Goal: Information Seeking & Learning: Check status

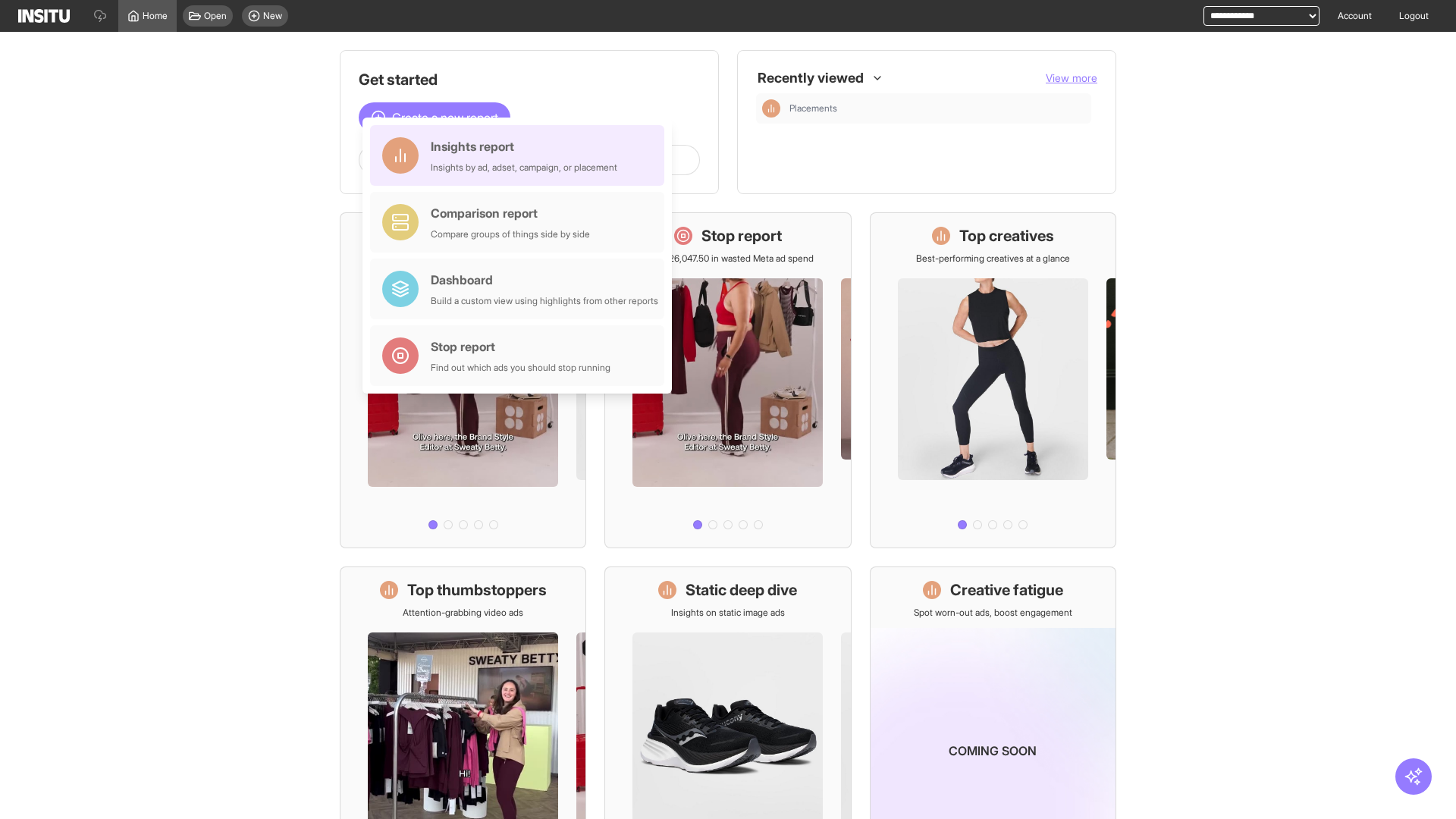
click at [521, 155] on div "Insights report Insights by ad, adset, campaign, or placement" at bounding box center [523, 155] width 186 height 36
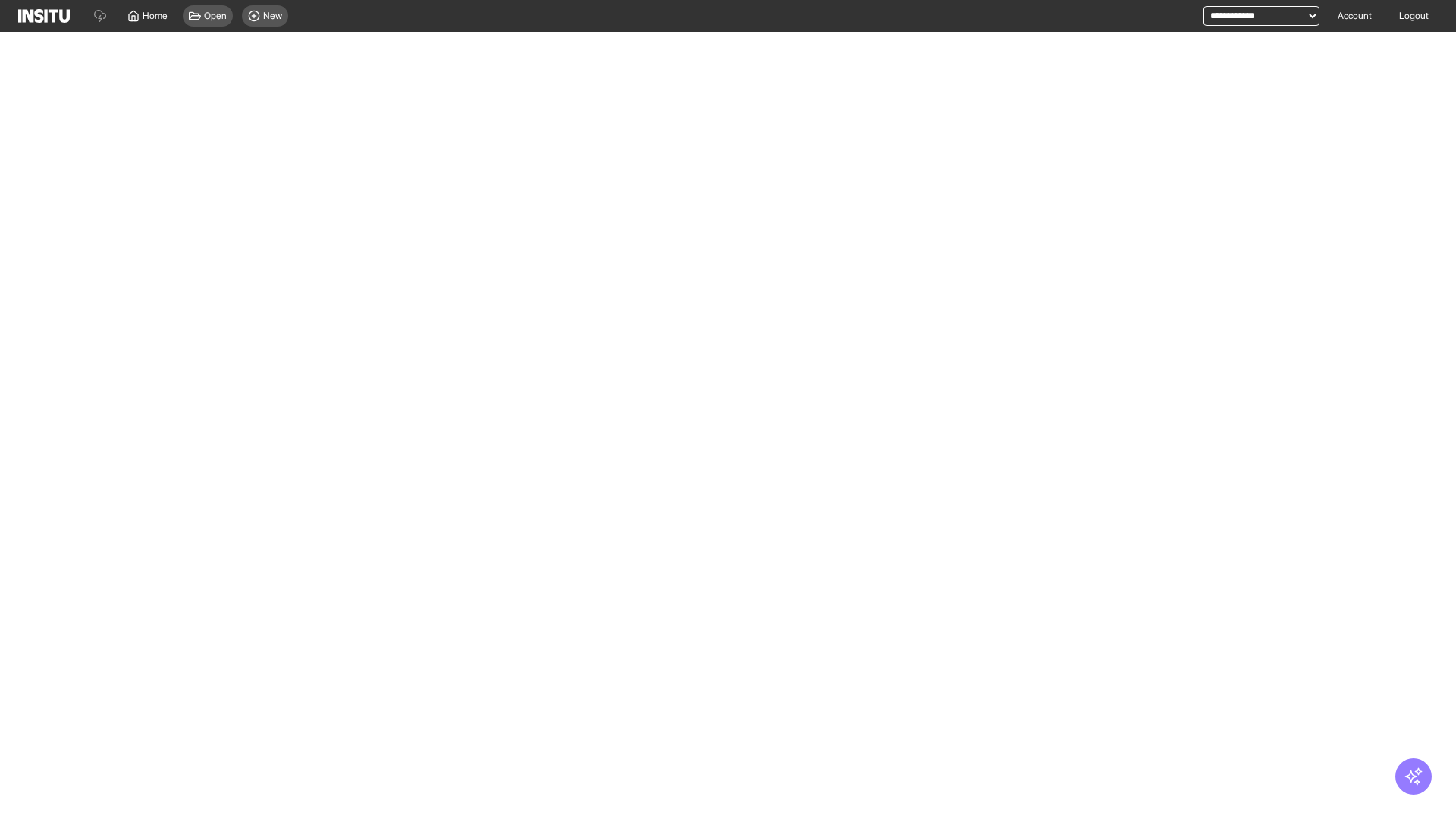
select select "**"
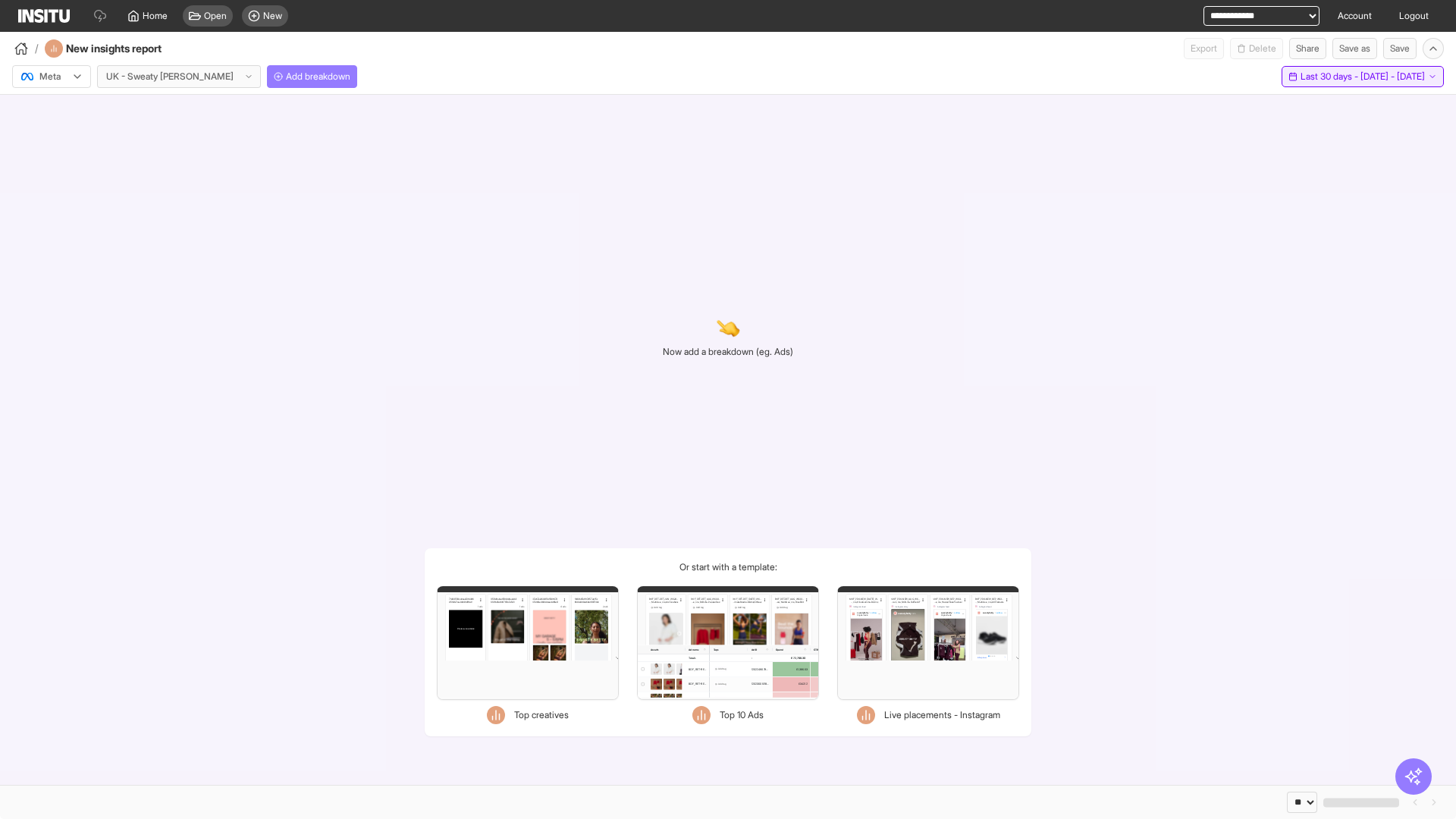
click at [1335, 76] on span "Last 30 days - [DATE] - [DATE]" at bounding box center [1362, 76] width 124 height 12
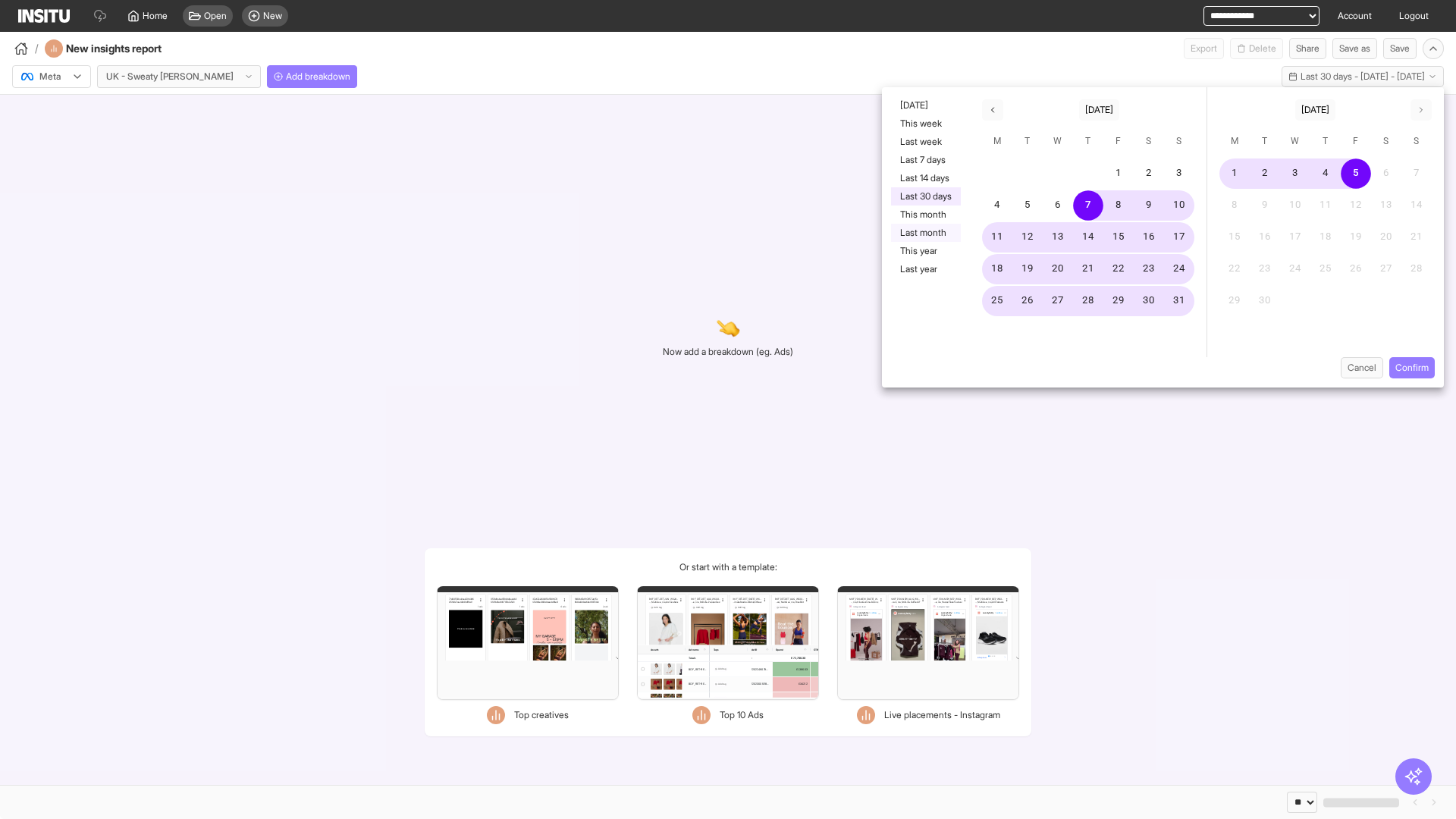
click at [924, 233] on button "Last month" at bounding box center [926, 233] width 70 height 19
